Goal: Obtain resource: Download file/media

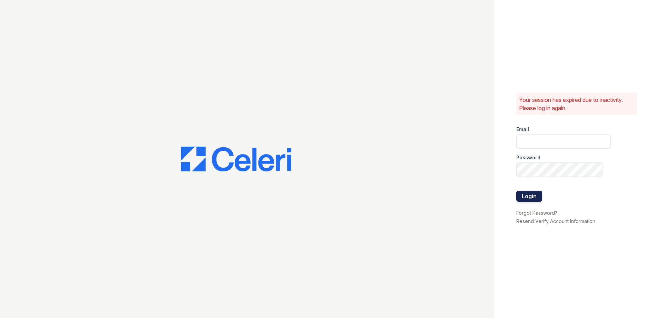
type input "nmurigi@trinity-pm.com"
click at [520, 198] on button "Login" at bounding box center [529, 196] width 26 height 11
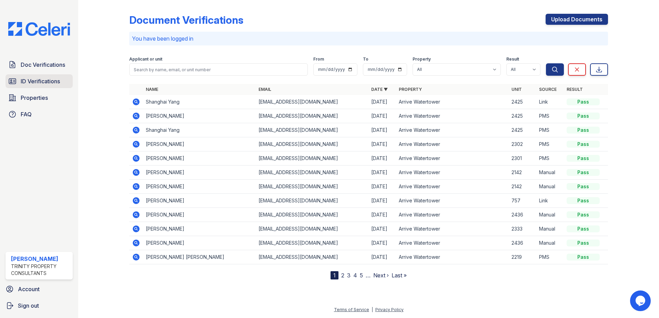
drag, startPoint x: 52, startPoint y: 79, endPoint x: 56, endPoint y: 81, distance: 5.1
click at [52, 79] on span "ID Verifications" at bounding box center [40, 81] width 39 height 8
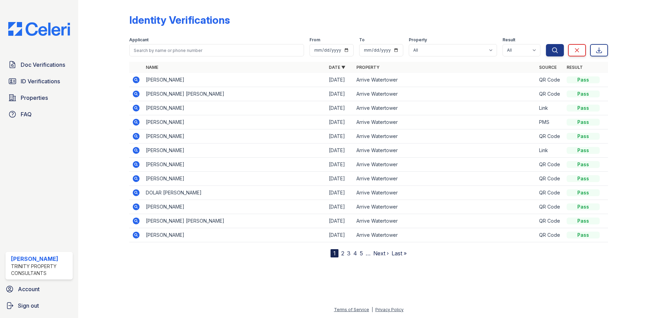
click at [136, 79] on icon at bounding box center [136, 80] width 2 height 2
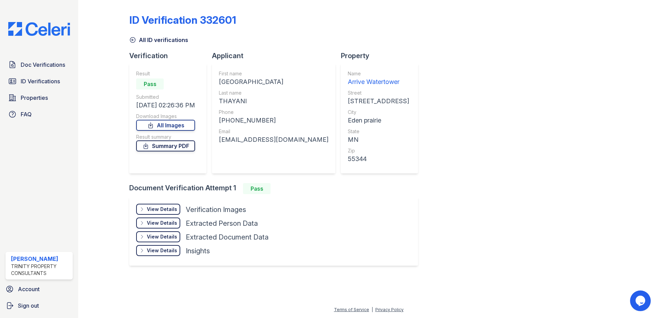
click at [156, 146] on link "Summary PDF" at bounding box center [165, 146] width 59 height 11
click at [492, 37] on div "All ID verifications" at bounding box center [368, 38] width 478 height 12
